Goal: Task Accomplishment & Management: Manage account settings

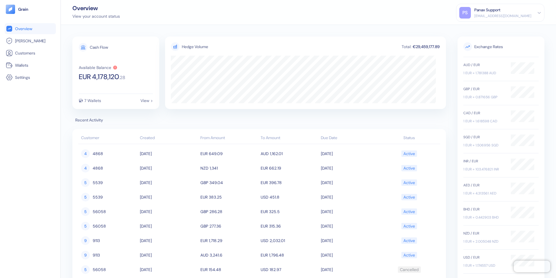
drag, startPoint x: 28, startPoint y: 130, endPoint x: 27, endPoint y: 124, distance: 6.6
click at [28, 130] on div "Overview [PERSON_NAME] Customers Wallets Settings" at bounding box center [30, 145] width 51 height 245
click at [12, 63] on icon at bounding box center [9, 65] width 7 height 7
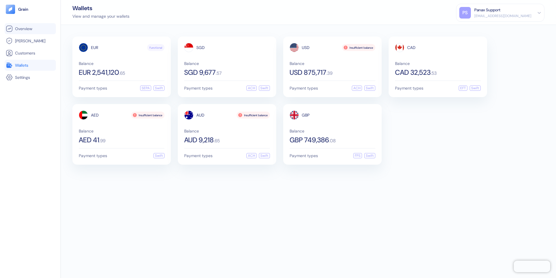
click at [25, 30] on span "Overview" at bounding box center [23, 29] width 17 height 6
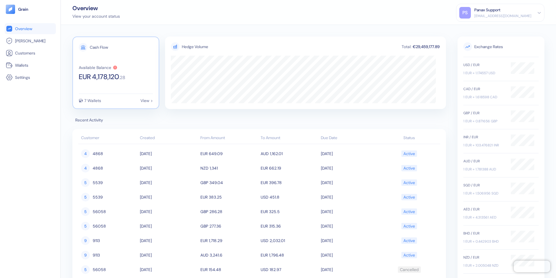
click at [137, 95] on div "7 Wallets View >" at bounding box center [116, 98] width 74 height 9
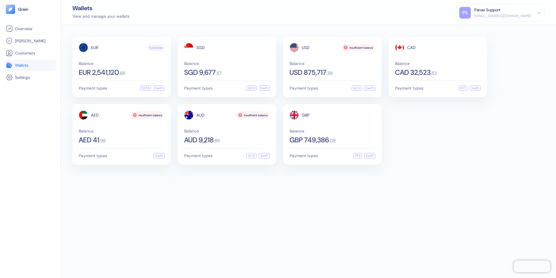
click at [25, 83] on div "Overview [PERSON_NAME] Customers Wallets Settings" at bounding box center [30, 145] width 51 height 245
click at [26, 76] on span "Settings" at bounding box center [22, 77] width 15 height 6
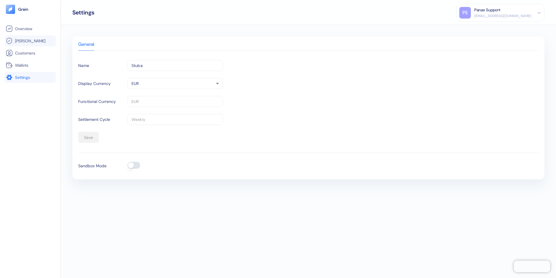
click at [17, 45] on li "[PERSON_NAME]" at bounding box center [30, 40] width 51 height 11
click at [24, 27] on span "Overview" at bounding box center [23, 29] width 17 height 6
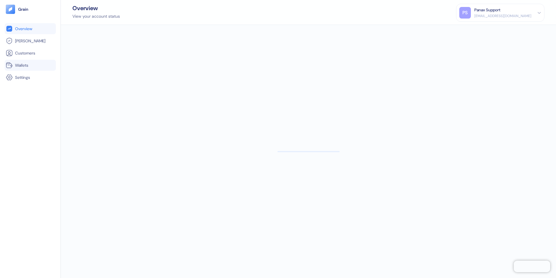
click at [25, 63] on span "Wallets" at bounding box center [21, 65] width 13 height 6
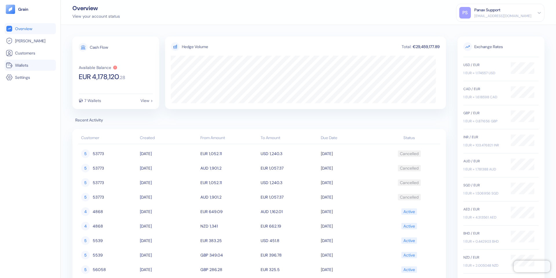
click at [31, 64] on link "Wallets" at bounding box center [30, 65] width 49 height 7
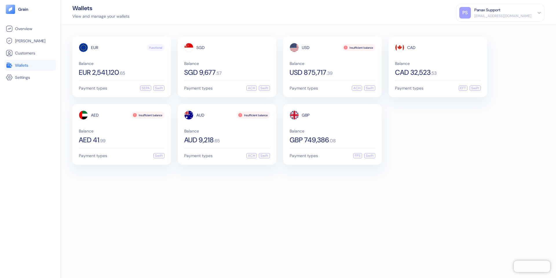
click at [492, 14] on div "[EMAIL_ADDRESS][DOMAIN_NAME]" at bounding box center [503, 15] width 57 height 5
click at [483, 30] on div "Sign Out" at bounding box center [475, 29] width 16 height 6
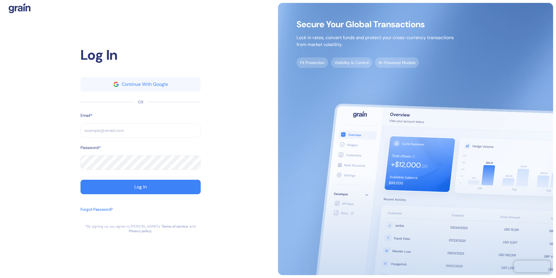
type input "operations@thepanax.com"
click at [117, 127] on input "operations@thepanax.com" at bounding box center [141, 130] width 120 height 14
